Goal: Use online tool/utility: Use online tool/utility

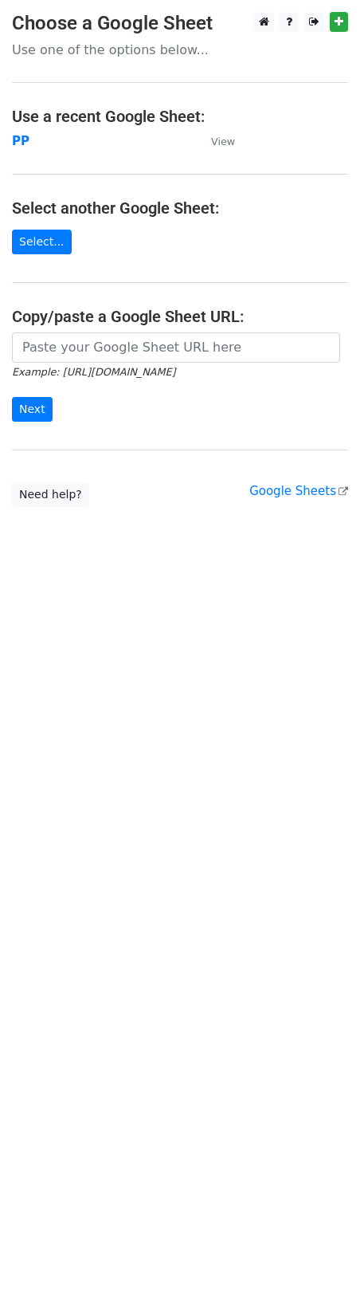
click at [159, 945] on html "Choose a Google Sheet Use one of the options below... Use a recent Google Sheet…" at bounding box center [180, 652] width 360 height 1305
click at [241, 818] on html "Choose a Google Sheet Use one of the options below... Use a recent Google Sheet…" at bounding box center [180, 652] width 360 height 1305
click at [279, 657] on html "Choose a Google Sheet Use one of the options below... Use a recent Google Sheet…" at bounding box center [180, 652] width 360 height 1305
click at [269, 655] on html "Choose a Google Sheet Use one of the options below... Use a recent Google Sheet…" at bounding box center [180, 652] width 360 height 1305
click at [344, 528] on body "Choose a Google Sheet Use one of the options below... Use a recent Google Sheet…" at bounding box center [180, 291] width 360 height 559
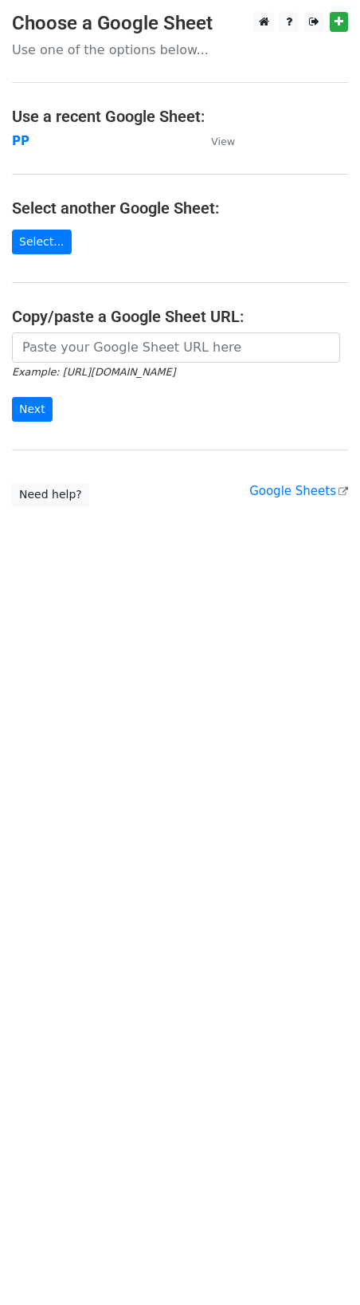
click at [340, 528] on body "Choose a Google Sheet Use one of the options below... Use a recent Google Sheet…" at bounding box center [180, 291] width 360 height 559
click at [314, 613] on html "Choose a Google Sheet Use one of the options below... Use a recent Google Sheet…" at bounding box center [180, 652] width 360 height 1305
click at [263, 931] on html "Choose a Google Sheet Use one of the options below... Use a recent Google Sheet…" at bounding box center [180, 652] width 360 height 1305
click at [360, 523] on body "Choose a Google Sheet Use one of the options below... Use a recent Google Sheet…" at bounding box center [180, 291] width 360 height 559
click at [348, 523] on body "Choose a Google Sheet Use one of the options below... Use a recent Google Sheet…" at bounding box center [180, 291] width 360 height 559
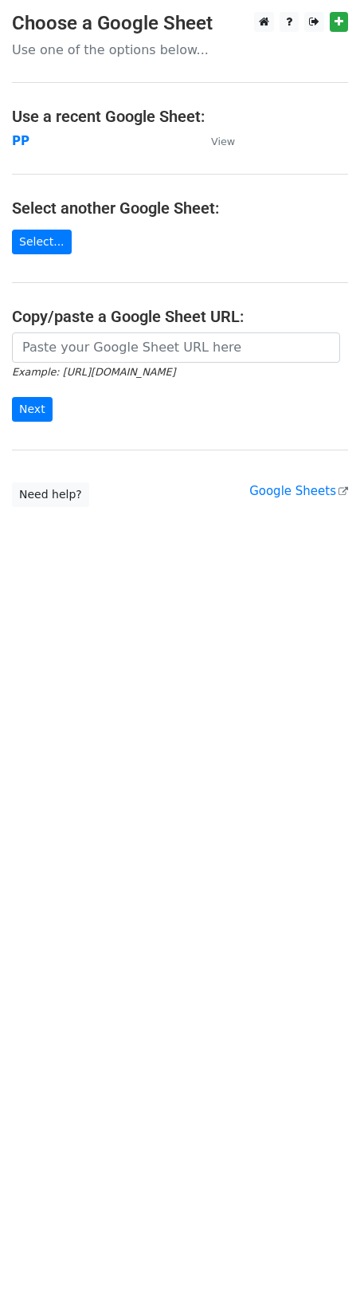
click at [285, 737] on html "Choose a Google Sheet Use one of the options below... Use a recent Google Sheet…" at bounding box center [180, 652] width 360 height 1305
